Goal: Book appointment/travel/reservation

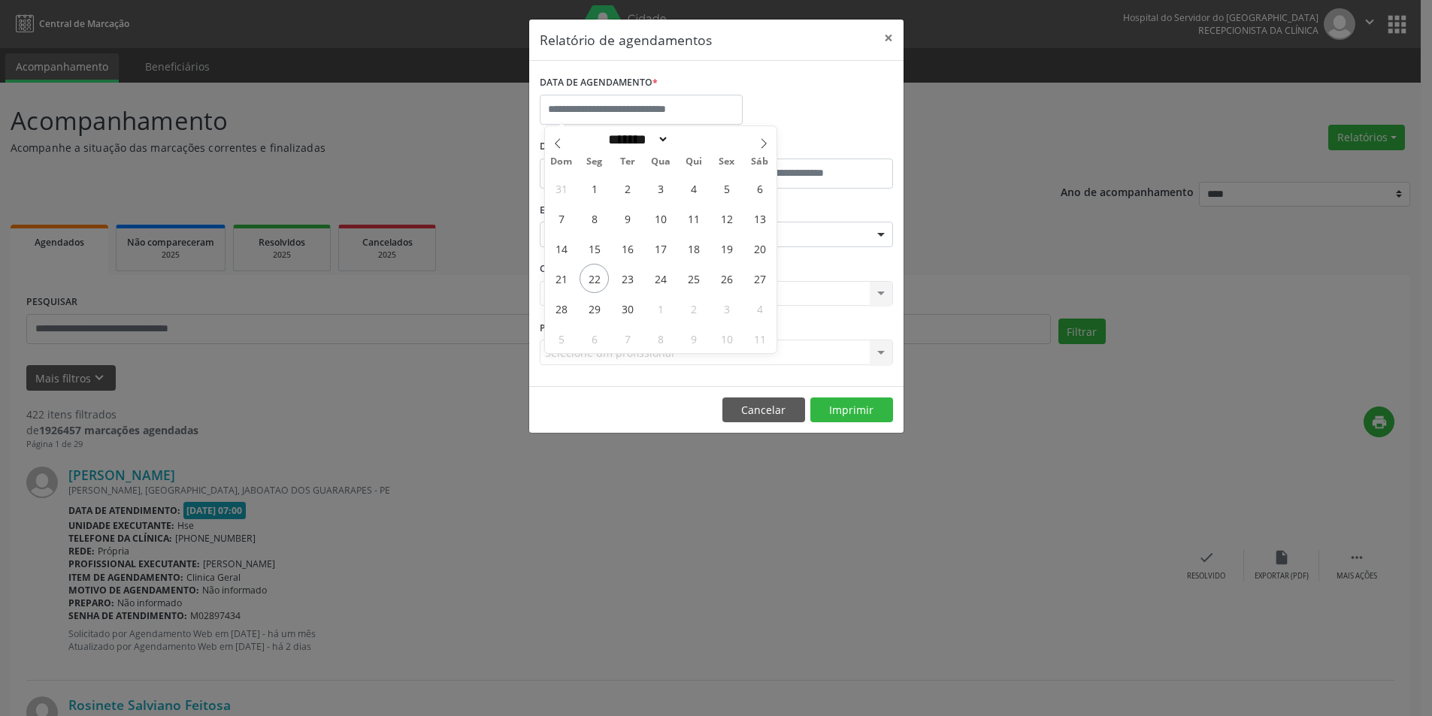
select select "*"
click at [700, 283] on span "25" at bounding box center [693, 278] width 29 height 29
type input "**********"
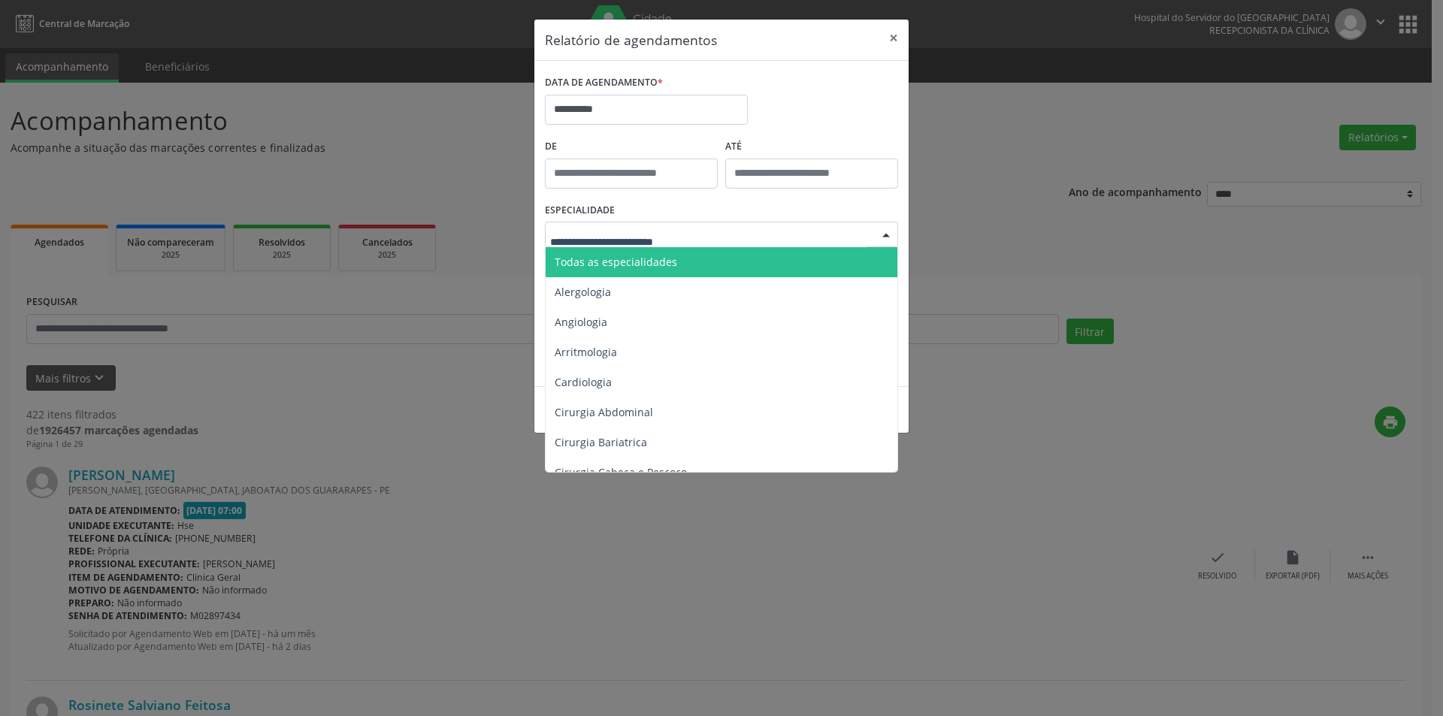
drag, startPoint x: 647, startPoint y: 260, endPoint x: 646, endPoint y: 268, distance: 8.4
click at [646, 268] on span "Todas as especialidades" at bounding box center [616, 262] width 123 height 14
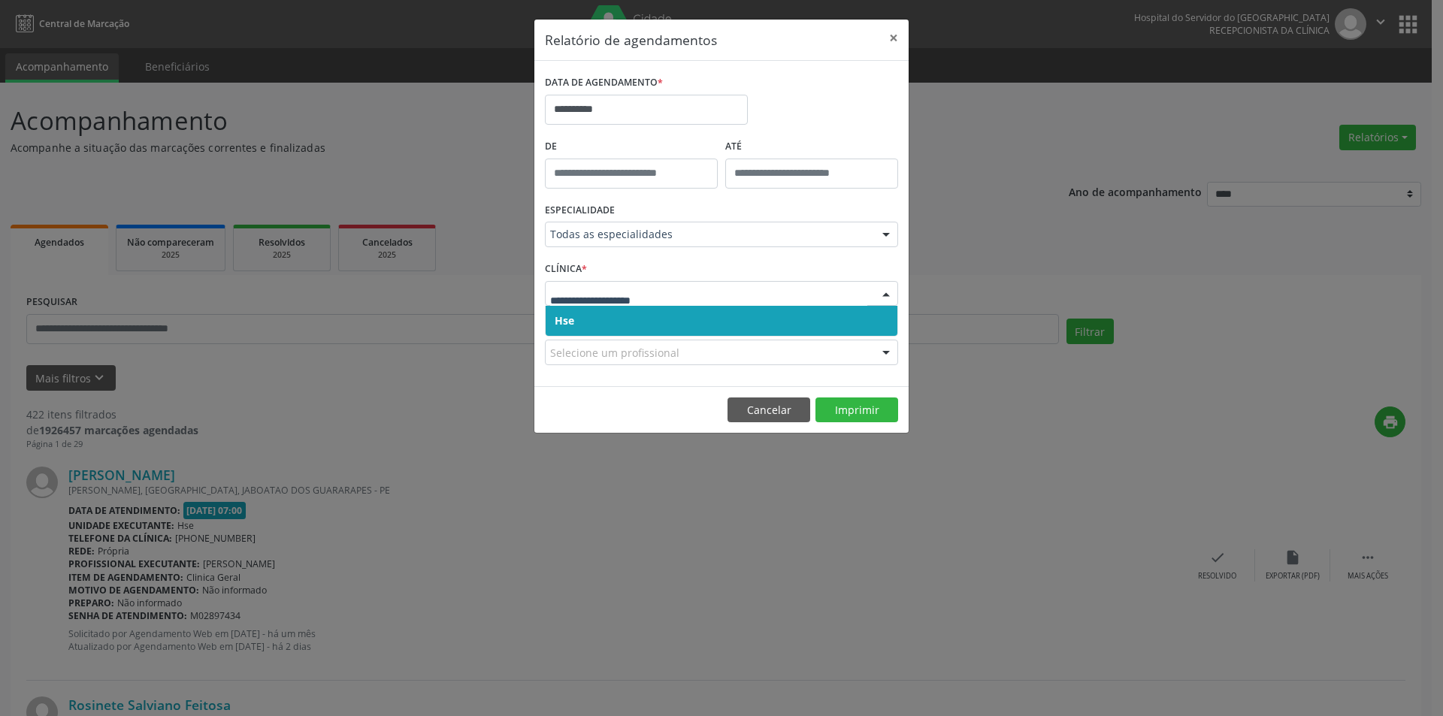
click at [612, 322] on span "Hse" at bounding box center [722, 321] width 352 height 30
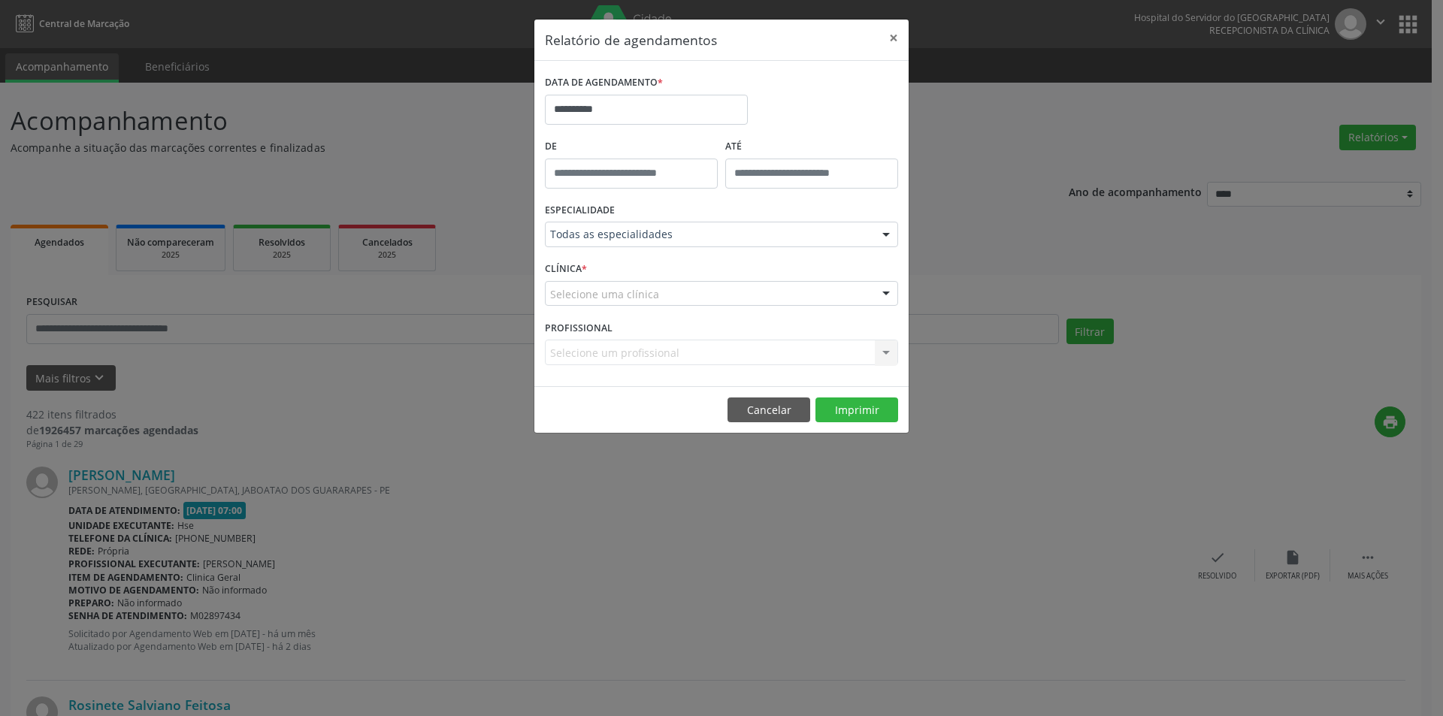
click at [622, 307] on div "Selecione uma clínica Hse Nenhum resultado encontrado para: " " Não há nenhuma …" at bounding box center [721, 294] width 353 height 26
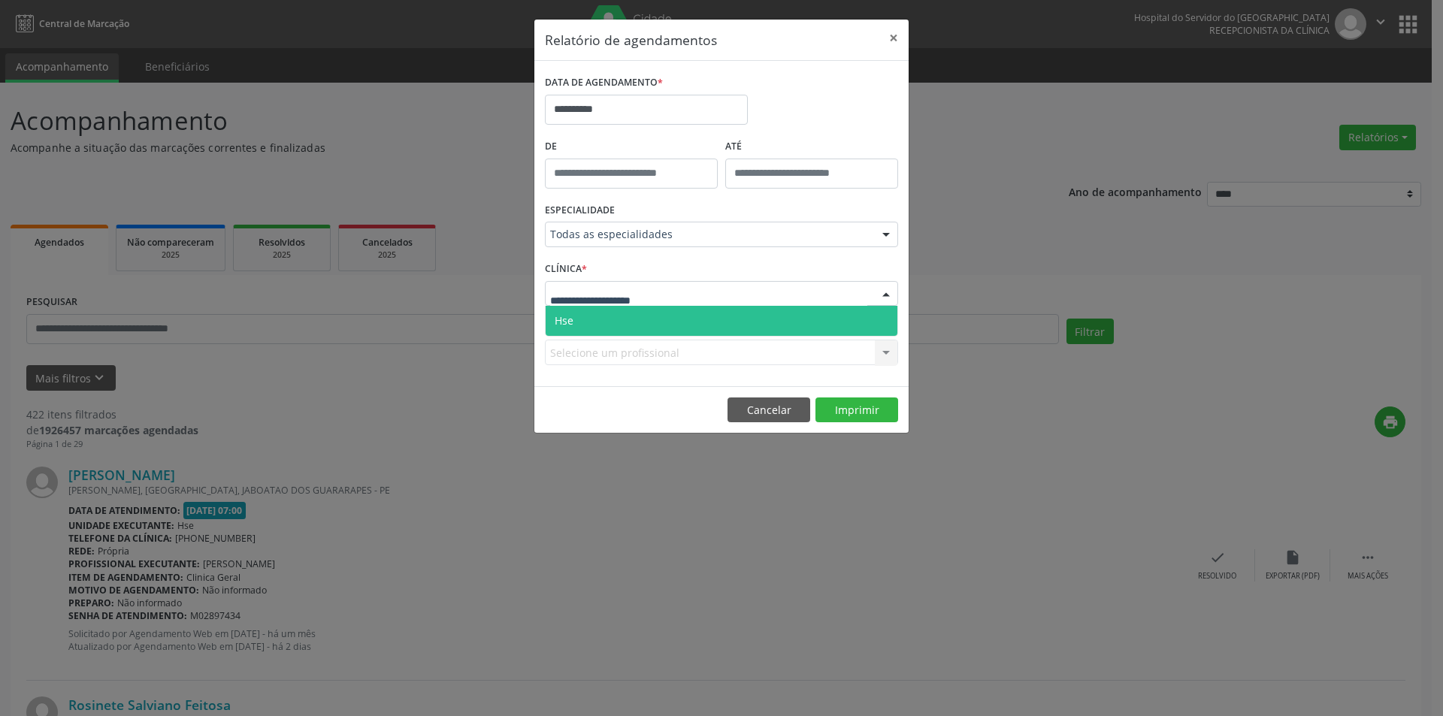
click at [616, 320] on span "Hse" at bounding box center [722, 321] width 352 height 30
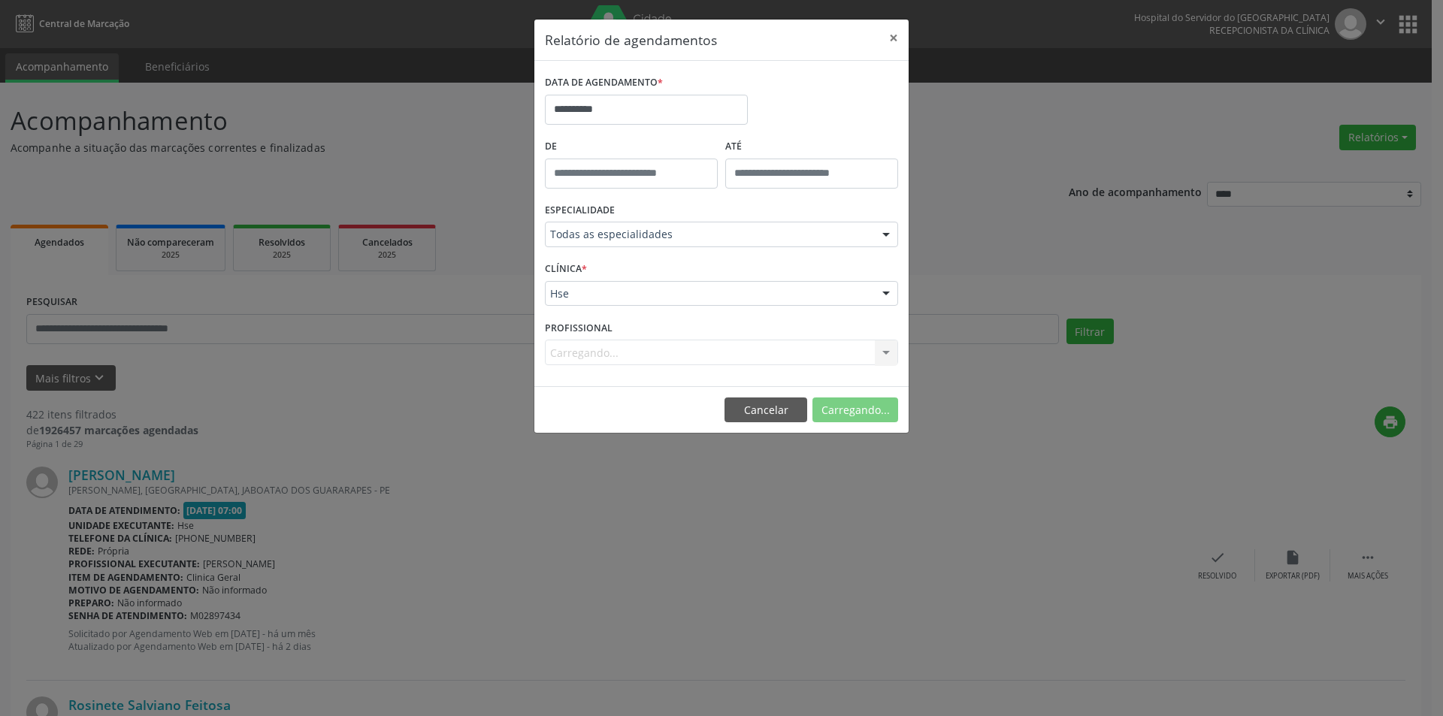
click at [584, 354] on div "Carregando... Nenhum resultado encontrado para: " " Não há nenhuma opção para s…" at bounding box center [721, 353] width 353 height 26
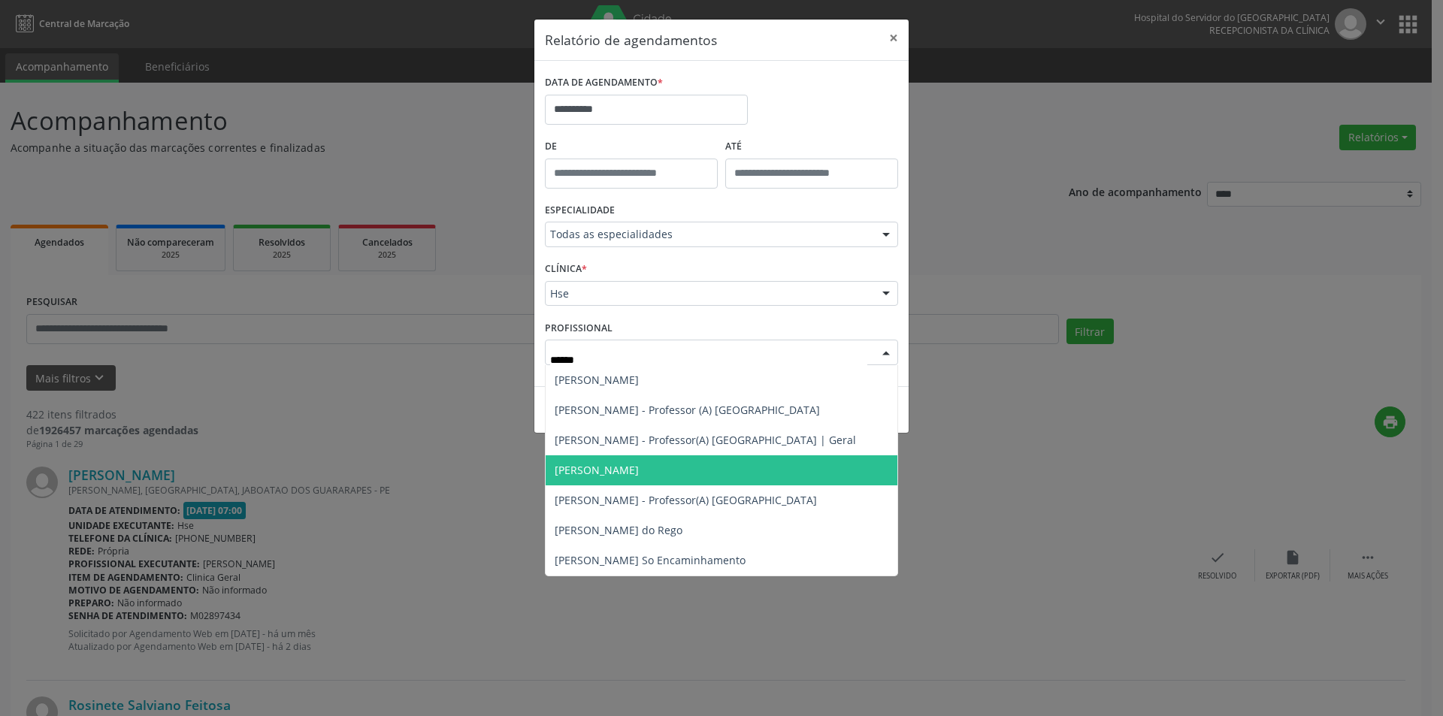
click at [635, 464] on span "[PERSON_NAME]" at bounding box center [597, 470] width 84 height 14
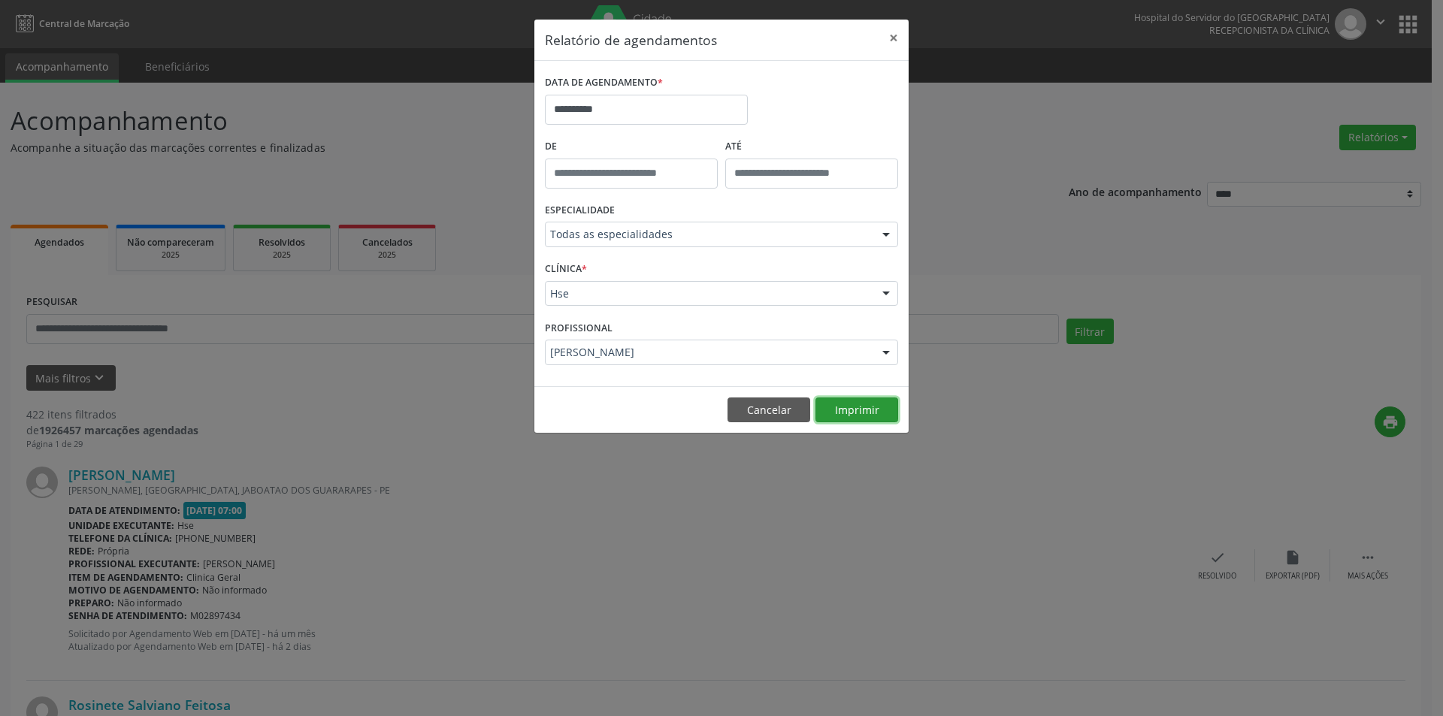
click at [862, 406] on button "Imprimir" at bounding box center [857, 411] width 83 height 26
click at [684, 344] on div "[PERSON_NAME]" at bounding box center [721, 353] width 353 height 26
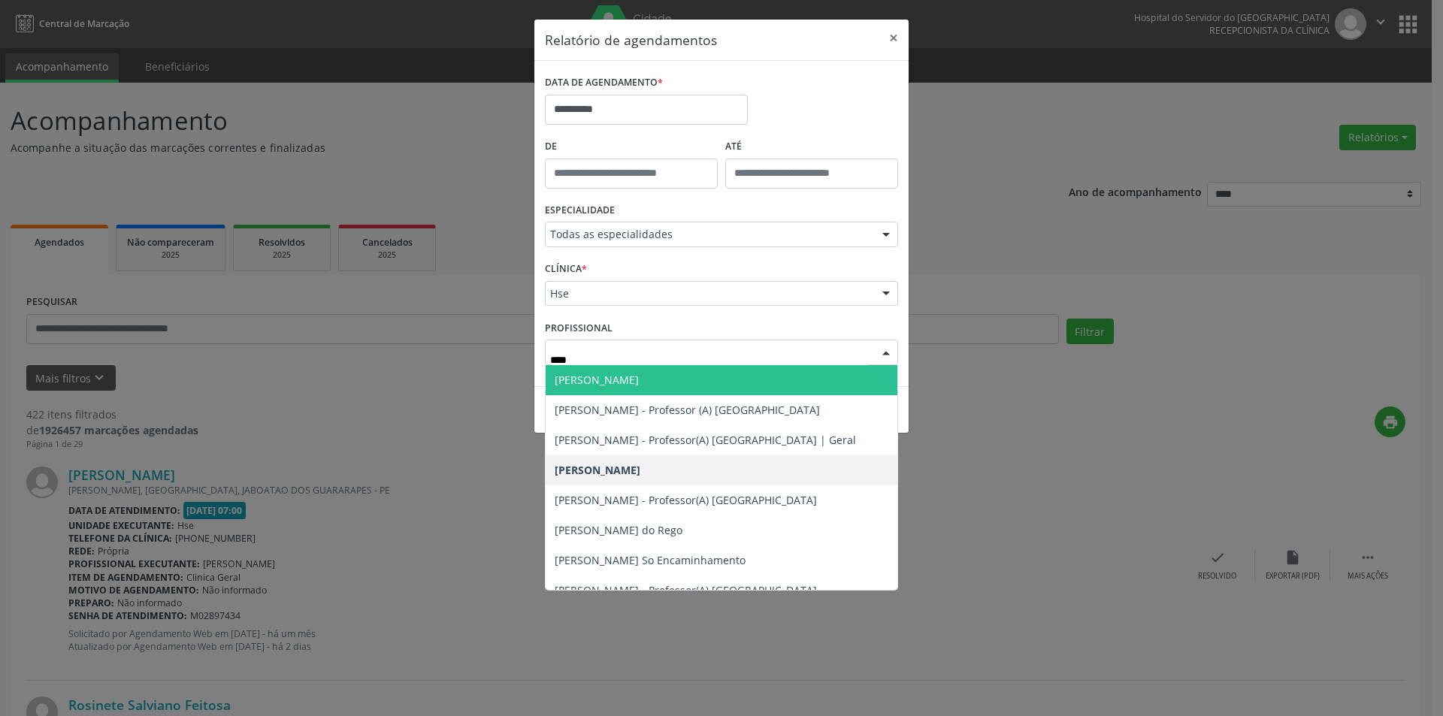
type input "*****"
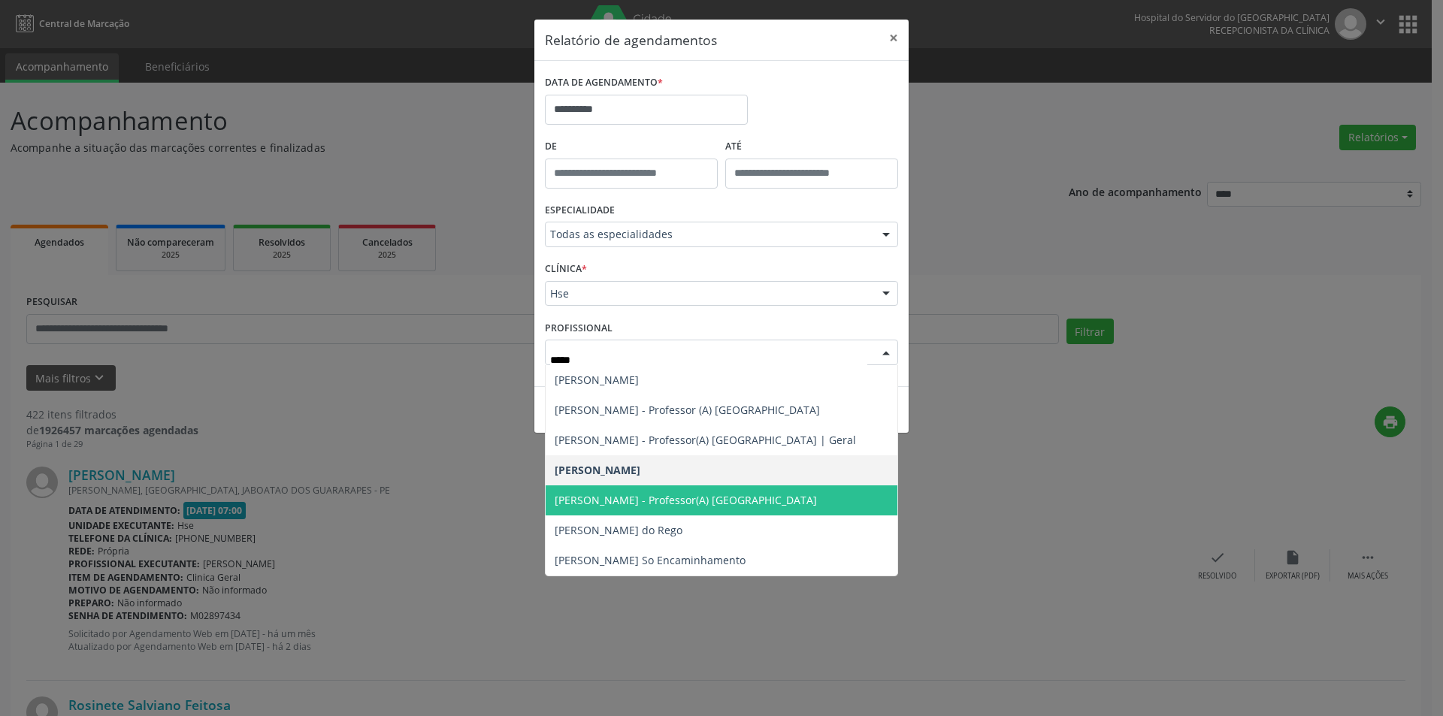
click at [689, 494] on span "[PERSON_NAME] - Professor(A) [GEOGRAPHIC_DATA]" at bounding box center [686, 500] width 262 height 14
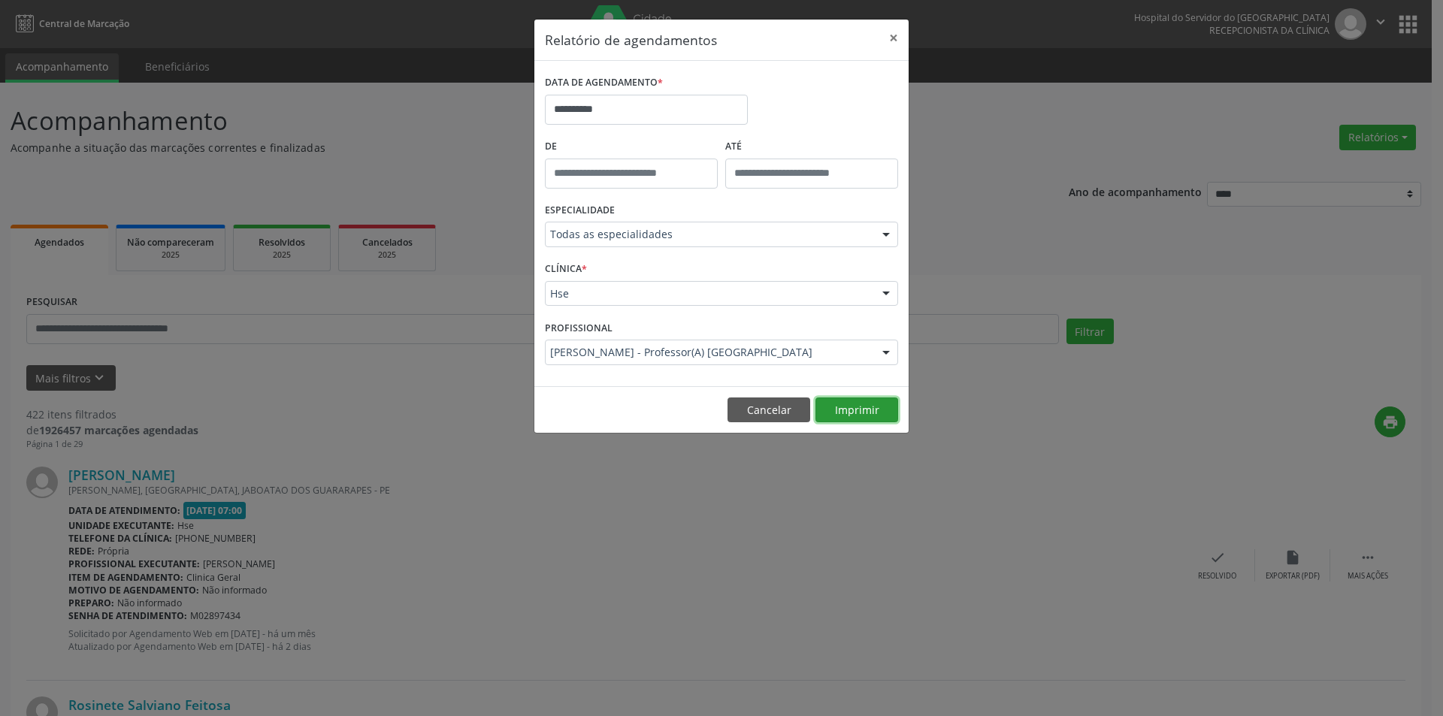
click at [871, 411] on button "Imprimir" at bounding box center [857, 411] width 83 height 26
click at [893, 39] on button "×" at bounding box center [894, 38] width 30 height 37
